Goal: Transaction & Acquisition: Purchase product/service

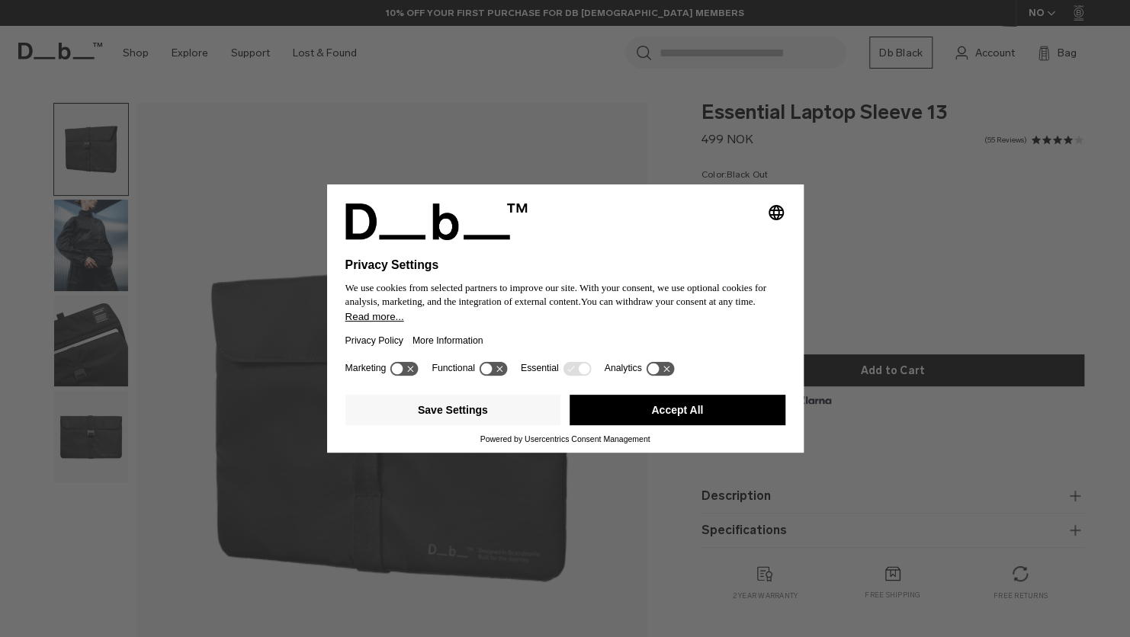
click at [643, 416] on button "Accept All" at bounding box center [677, 410] width 216 height 30
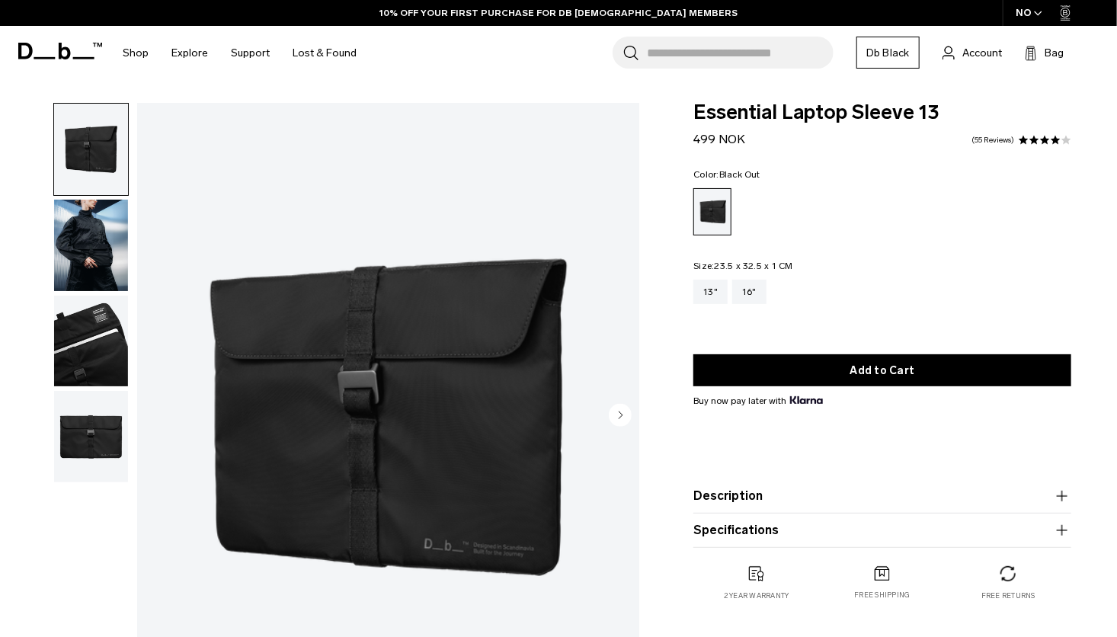
scroll to position [1, 0]
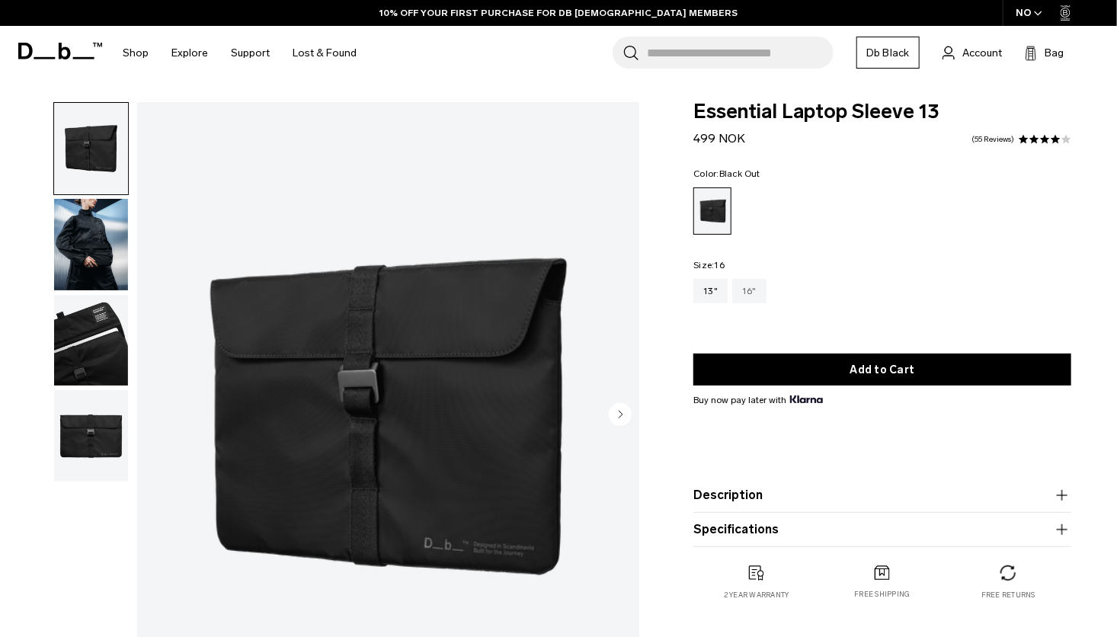
click at [749, 293] on div "16"" at bounding box center [750, 291] width 34 height 24
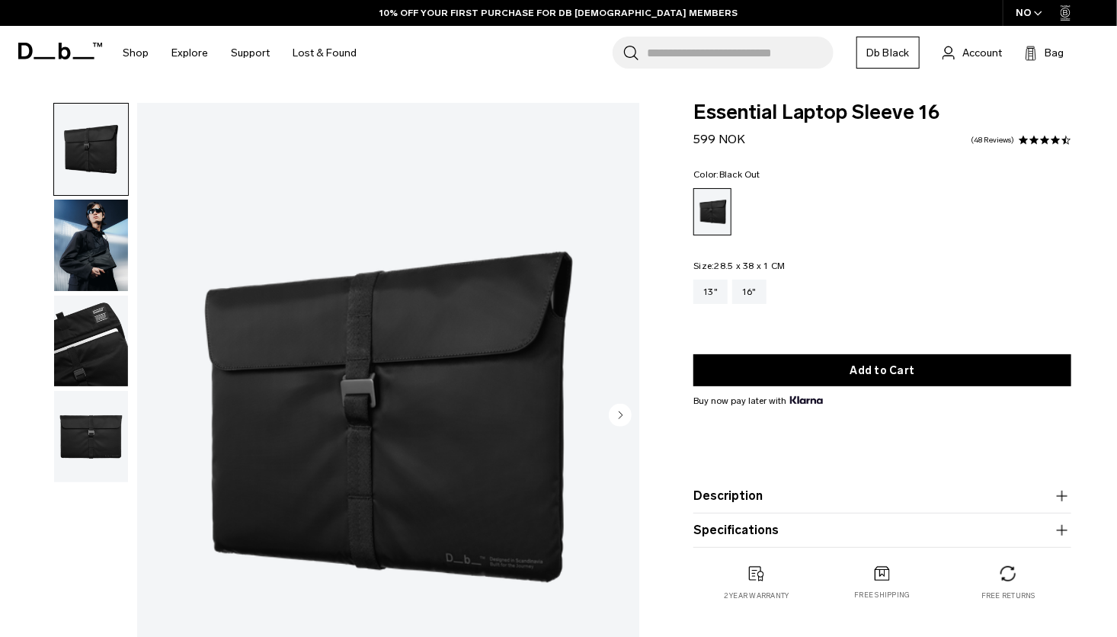
scroll to position [39, 0]
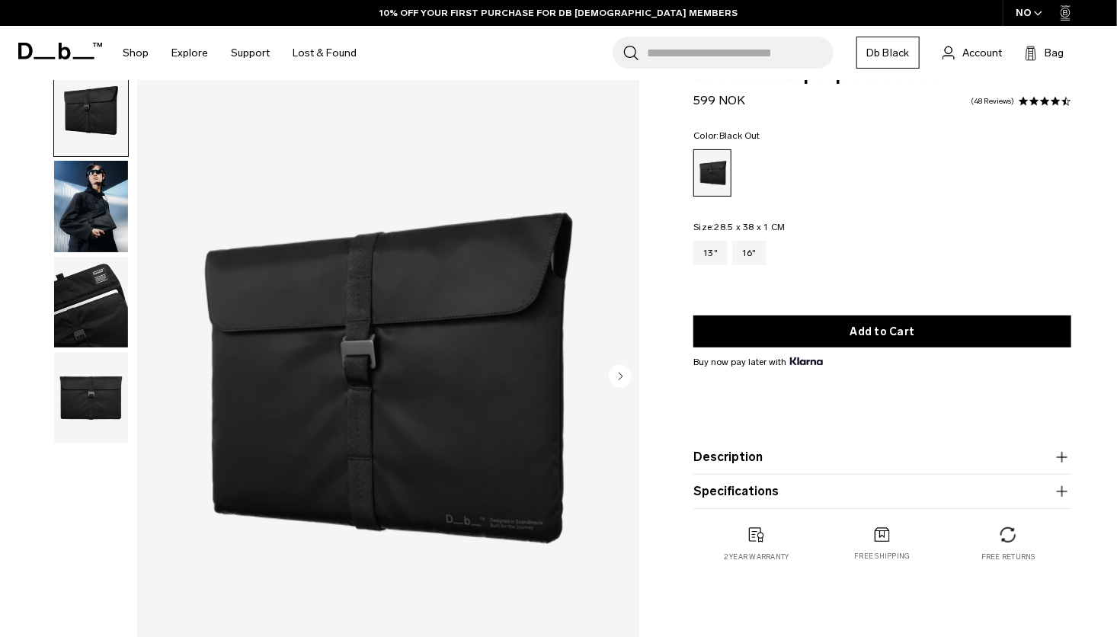
click at [98, 312] on img "button" at bounding box center [91, 302] width 74 height 91
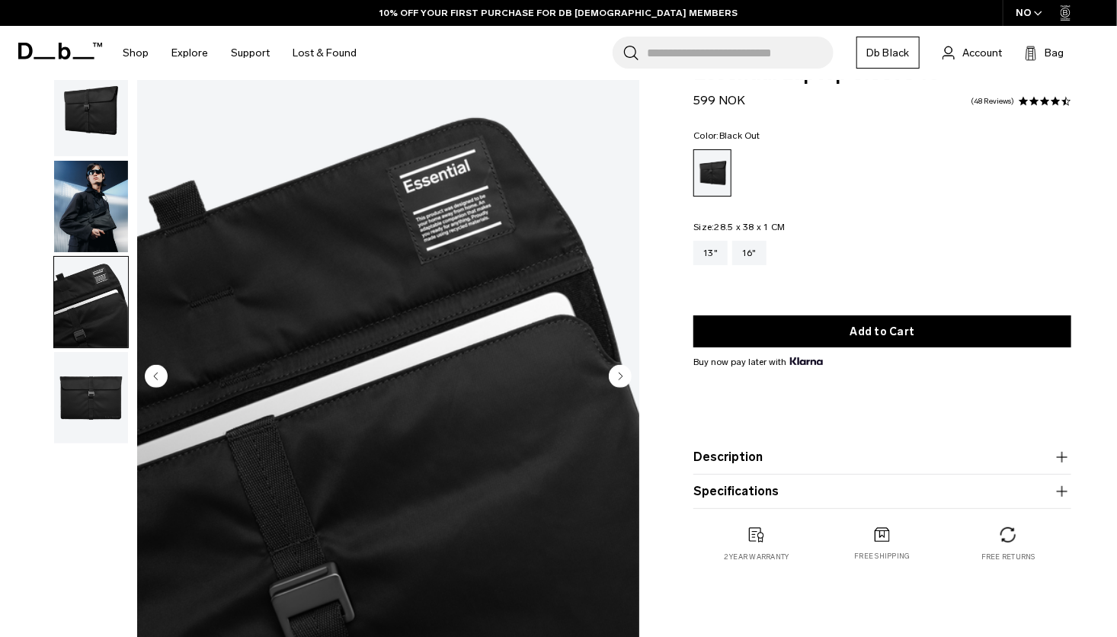
click at [59, 377] on img "button" at bounding box center [91, 397] width 74 height 91
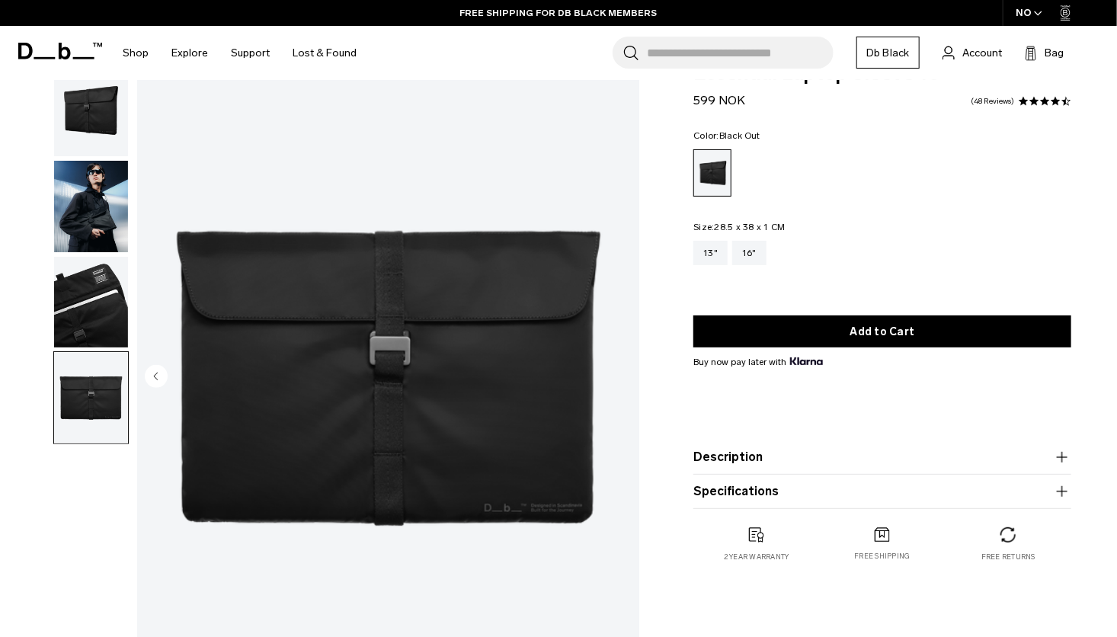
click at [98, 220] on img "button" at bounding box center [91, 206] width 74 height 91
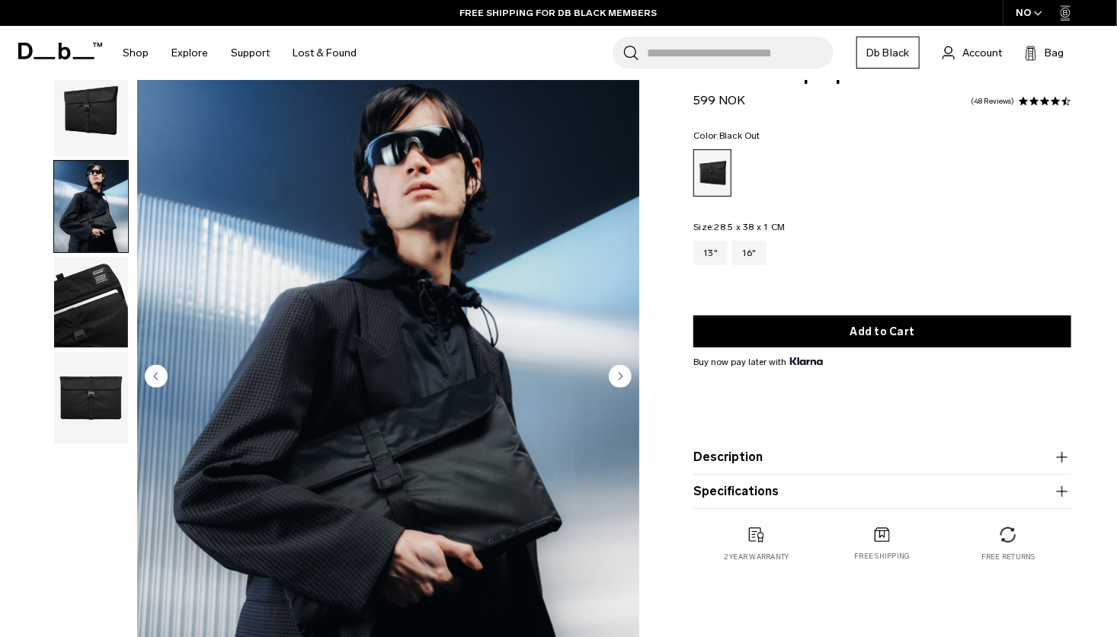
scroll to position [0, 0]
